Goal: Check status: Check status

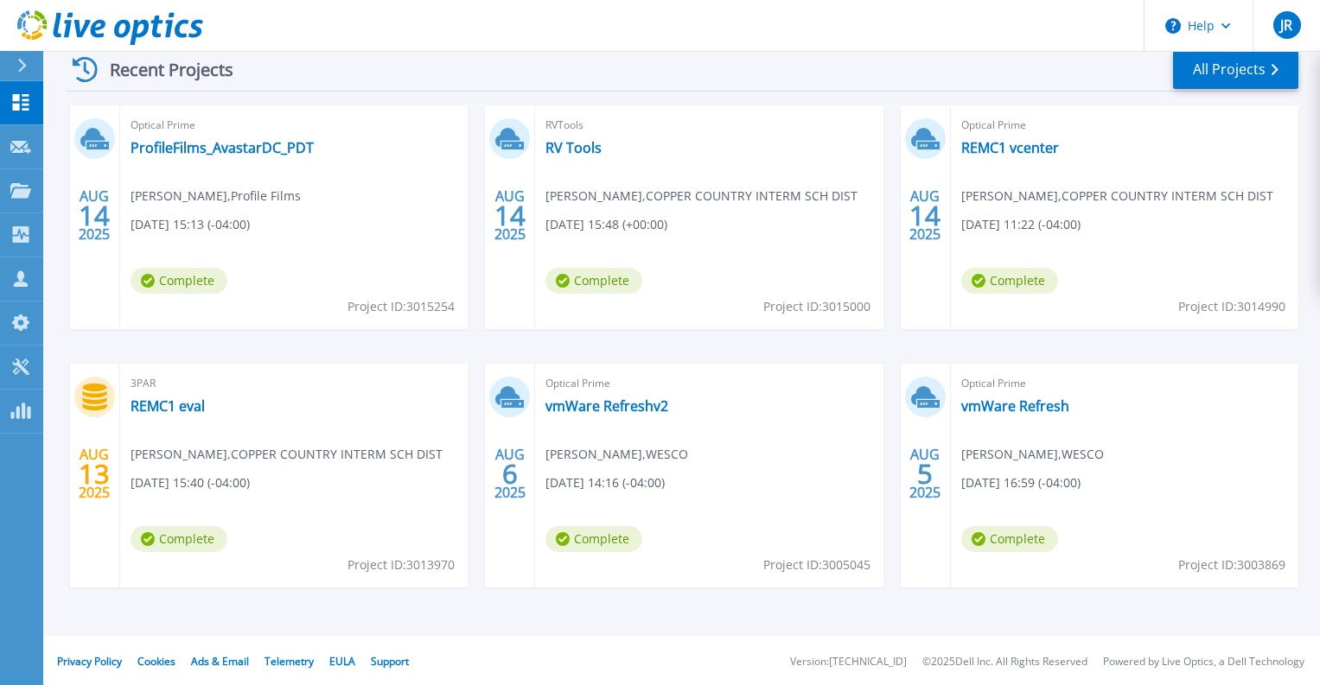
scroll to position [272, 0]
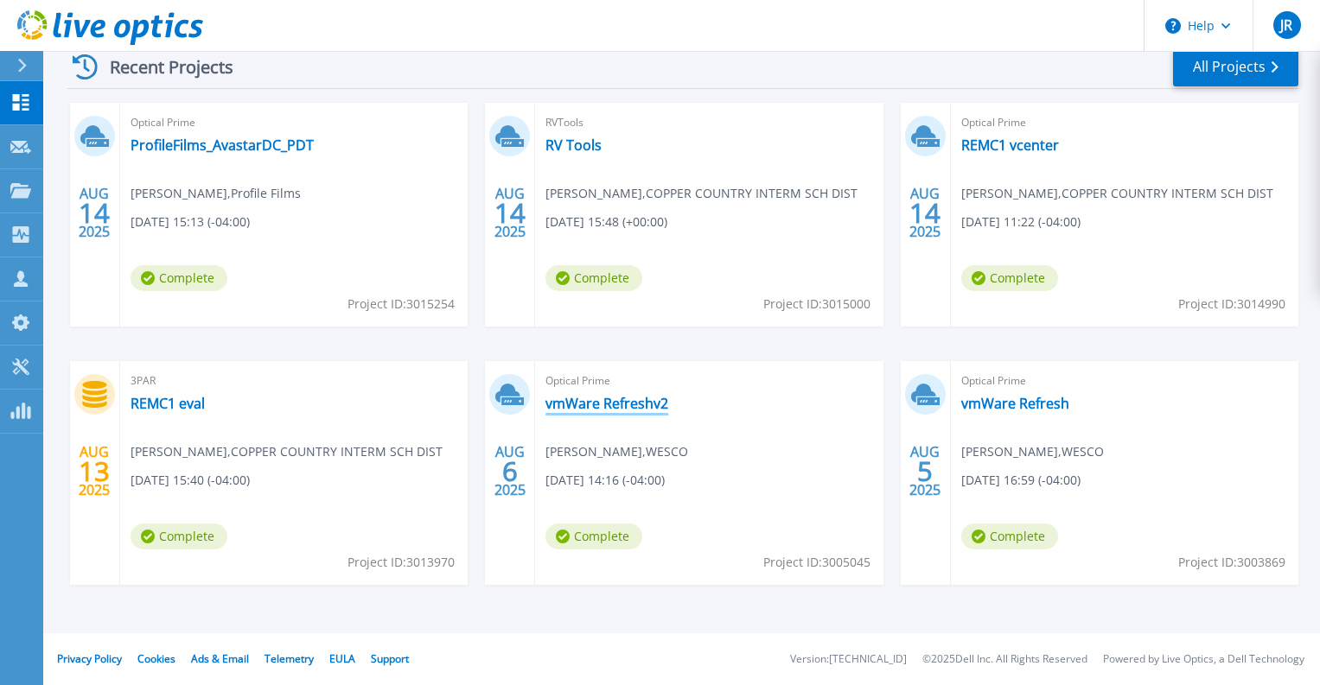
click at [628, 409] on link "vmWare Refreshv2" at bounding box center [606, 403] width 123 height 17
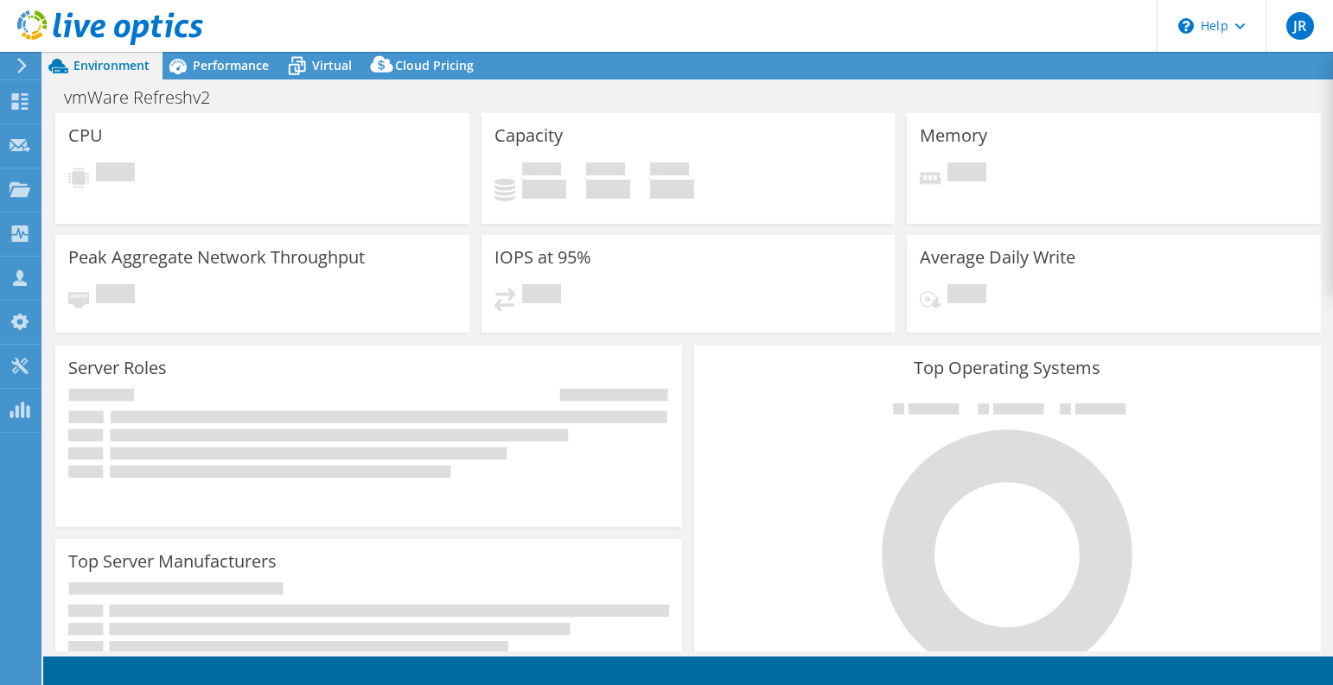
select select "USD"
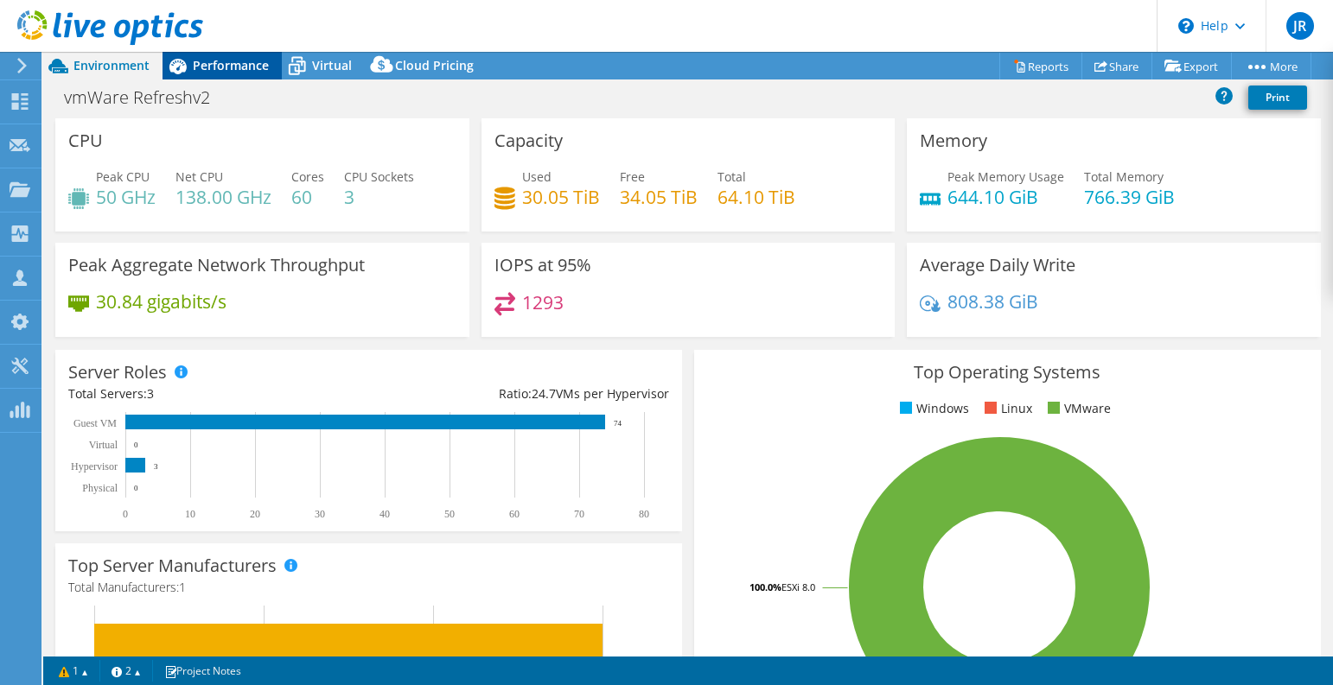
click at [235, 70] on span "Performance" at bounding box center [231, 65] width 76 height 16
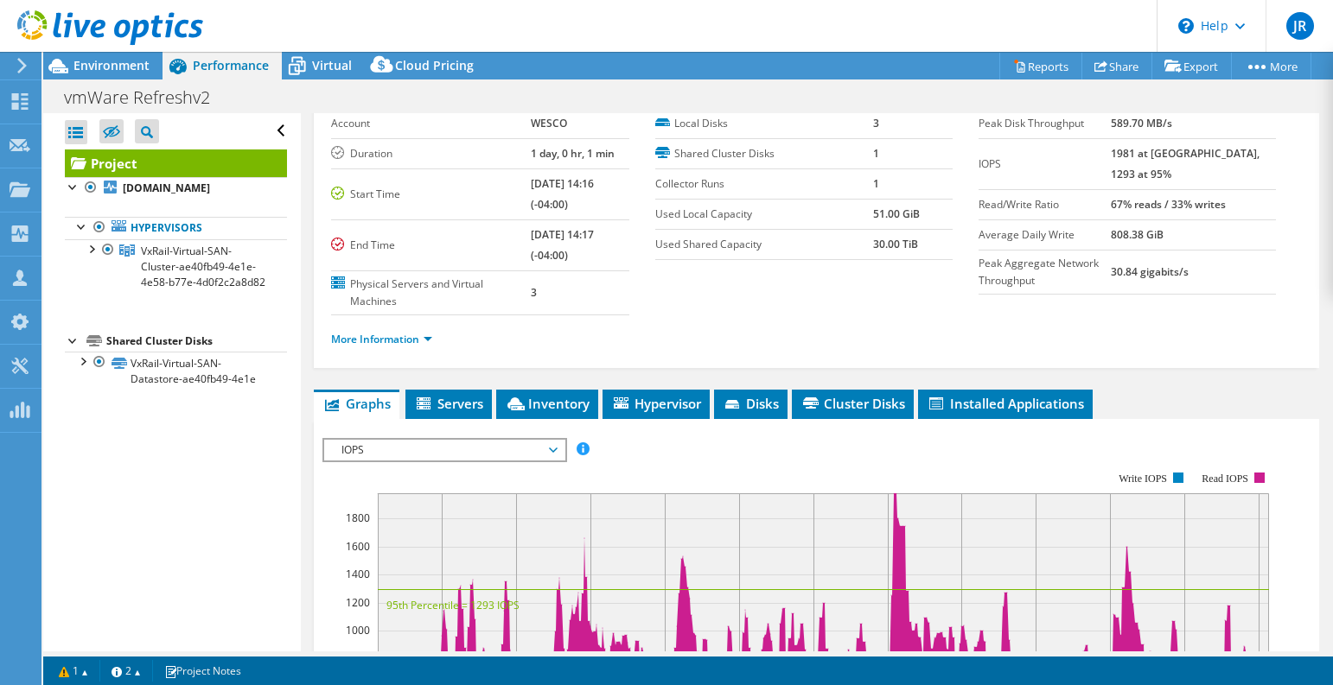
scroll to position [173, 0]
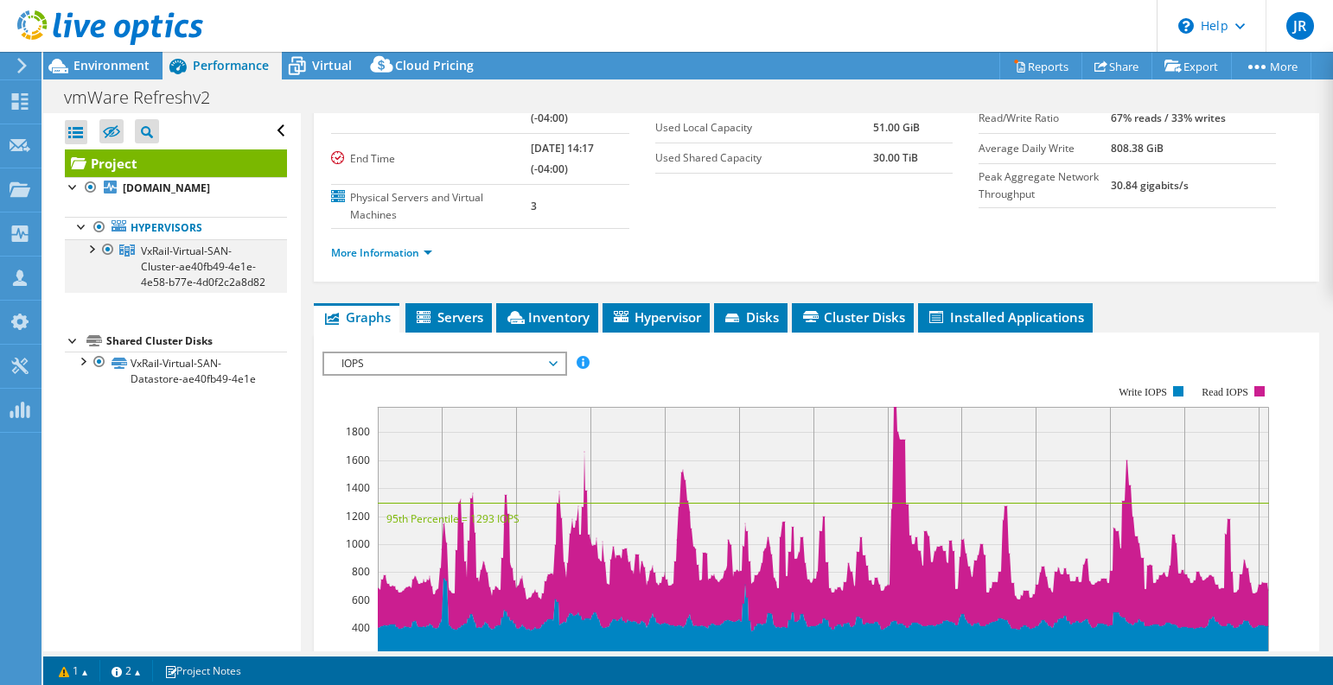
click at [90, 257] on div at bounding box center [90, 247] width 17 height 17
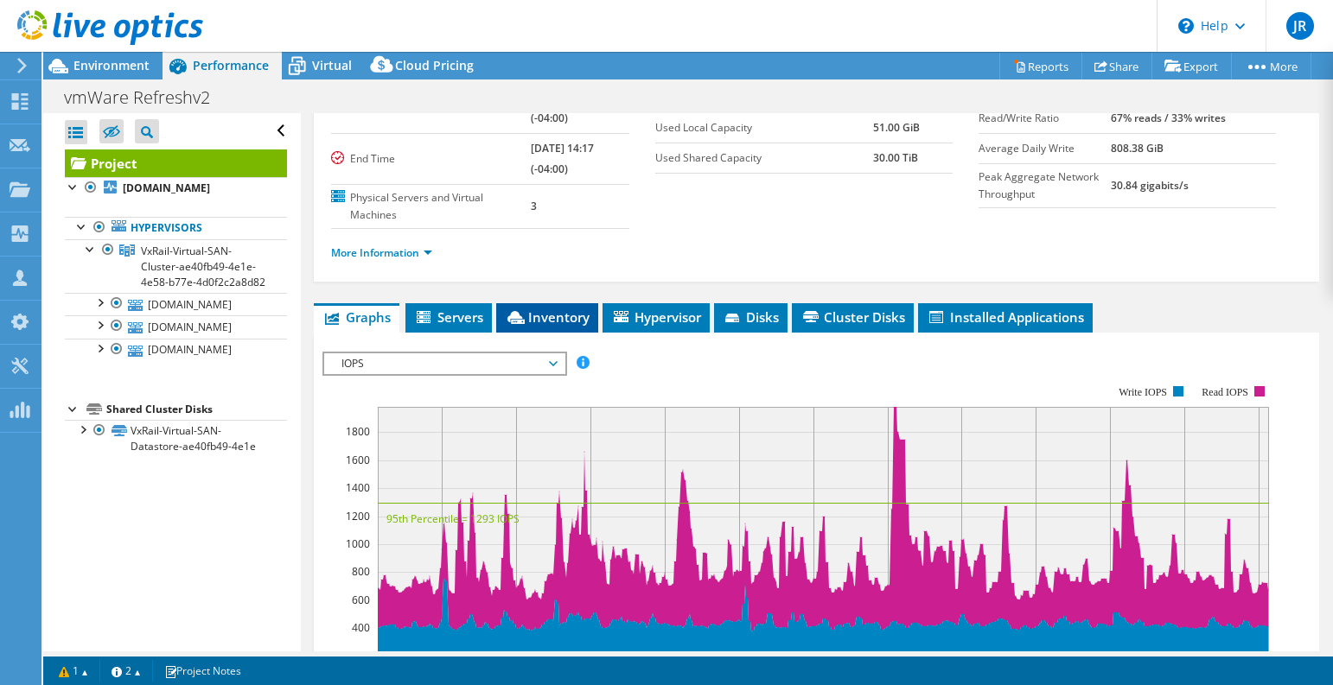
click at [550, 318] on span "Inventory" at bounding box center [547, 317] width 85 height 17
